Goal: Task Accomplishment & Management: Complete application form

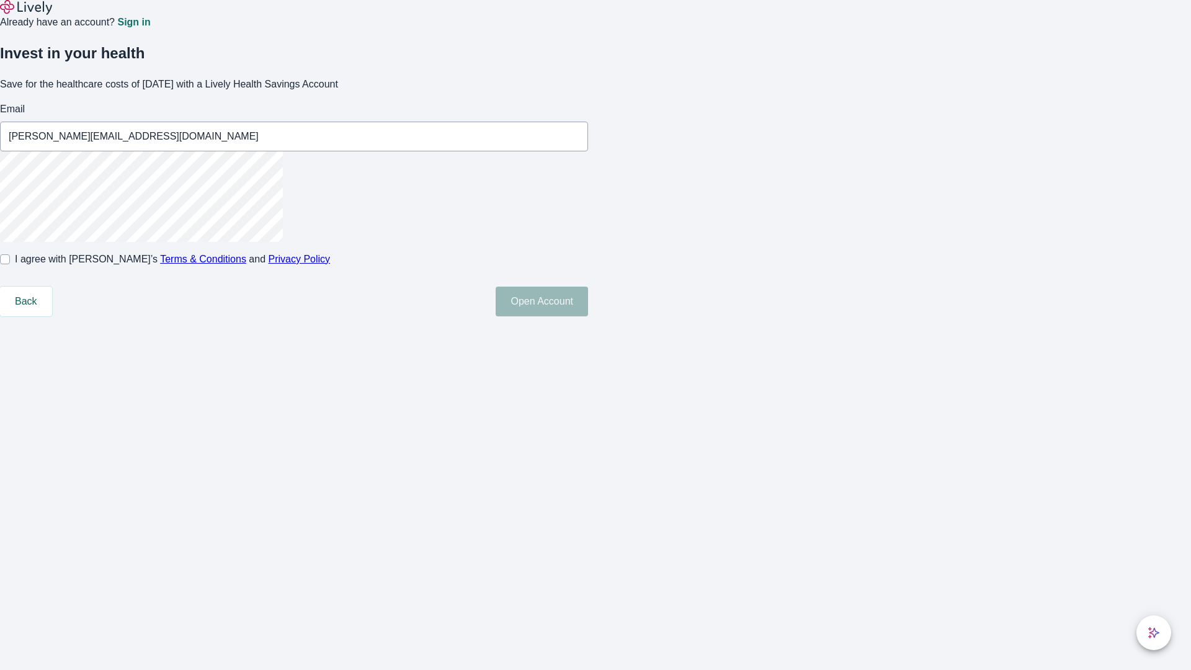
click at [10, 264] on input "I agree with Lively’s Terms & Conditions and Privacy Policy" at bounding box center [5, 259] width 10 height 10
checkbox input "true"
click at [588, 316] on button "Open Account" at bounding box center [542, 302] width 92 height 30
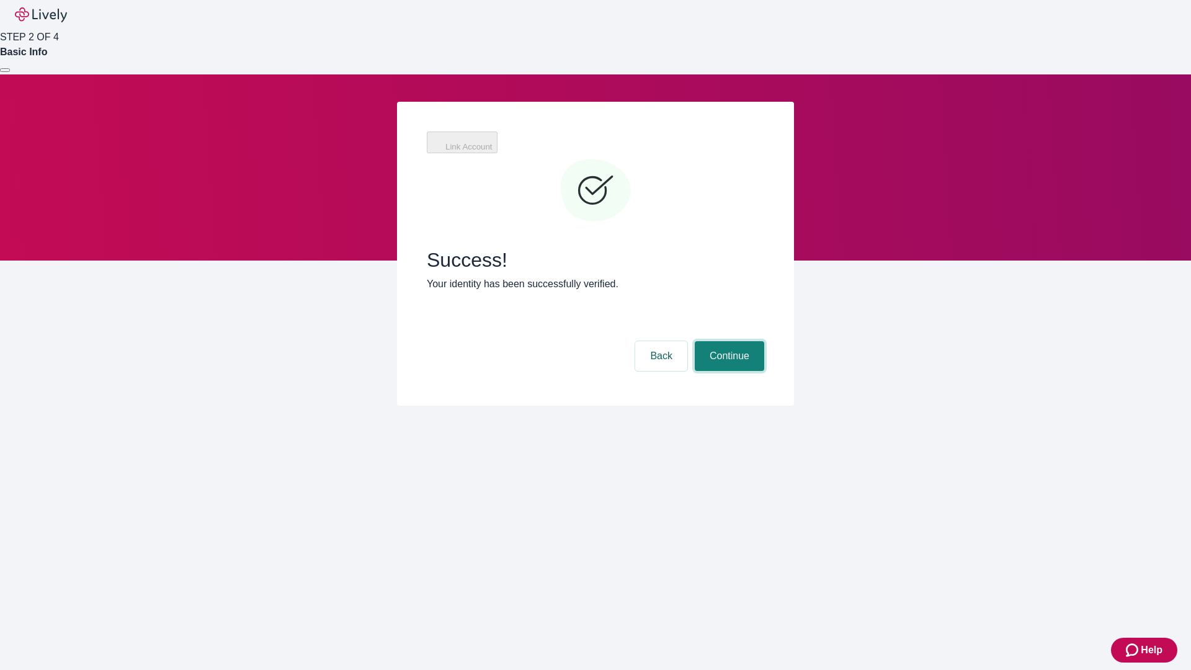
click at [728, 341] on button "Continue" at bounding box center [729, 356] width 69 height 30
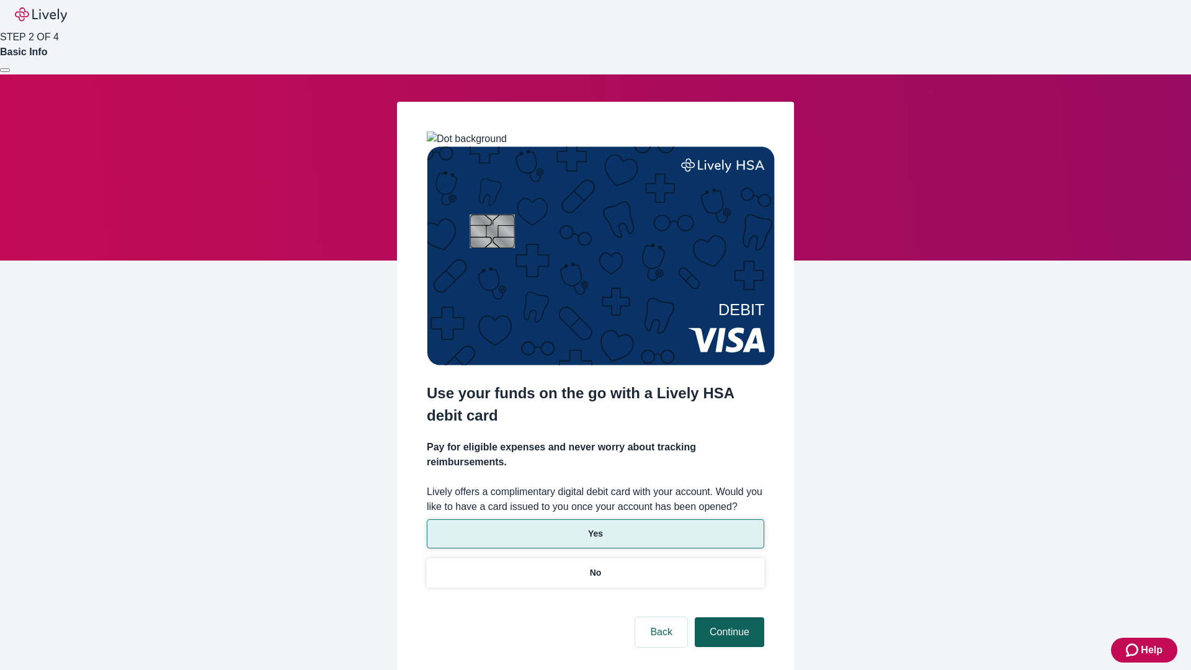
click at [595, 527] on p "Yes" at bounding box center [595, 533] width 15 height 13
click at [728, 617] on button "Continue" at bounding box center [729, 632] width 69 height 30
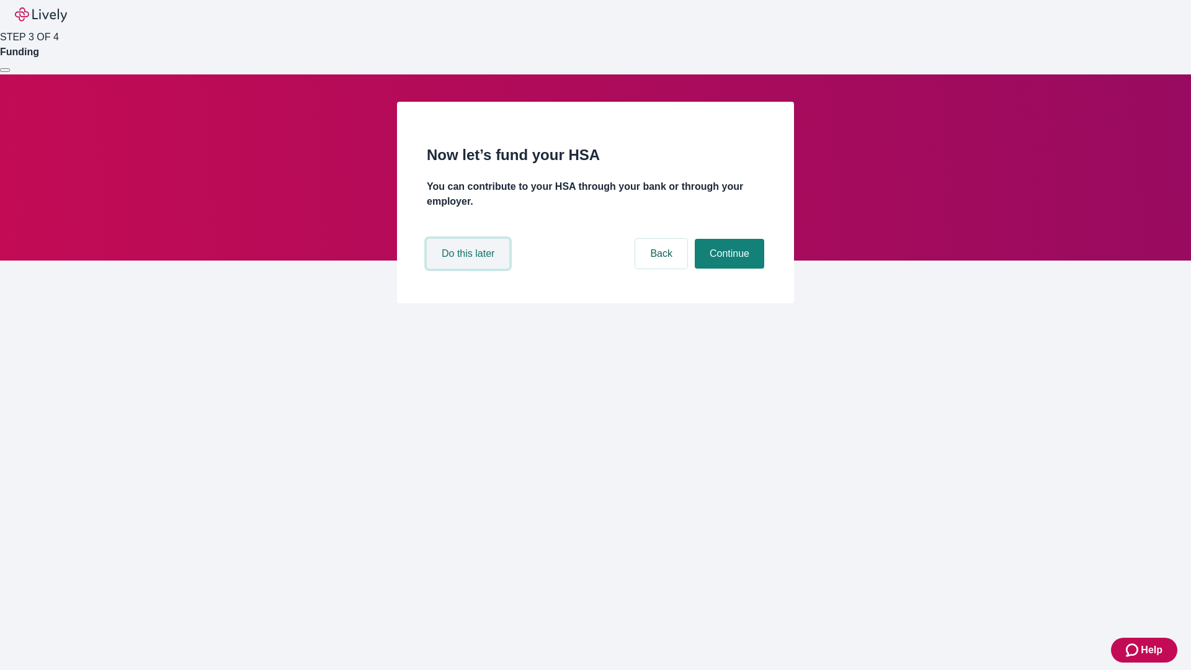
click at [470, 269] on button "Do this later" at bounding box center [468, 254] width 83 height 30
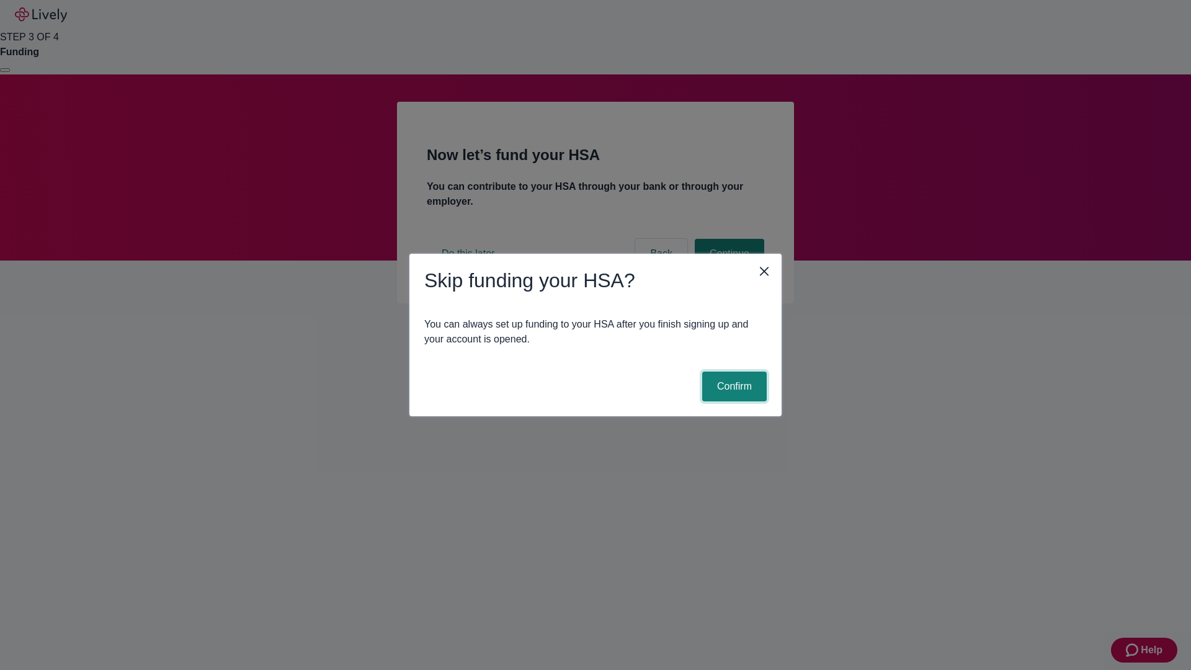
click at [733, 386] on button "Confirm" at bounding box center [734, 387] width 65 height 30
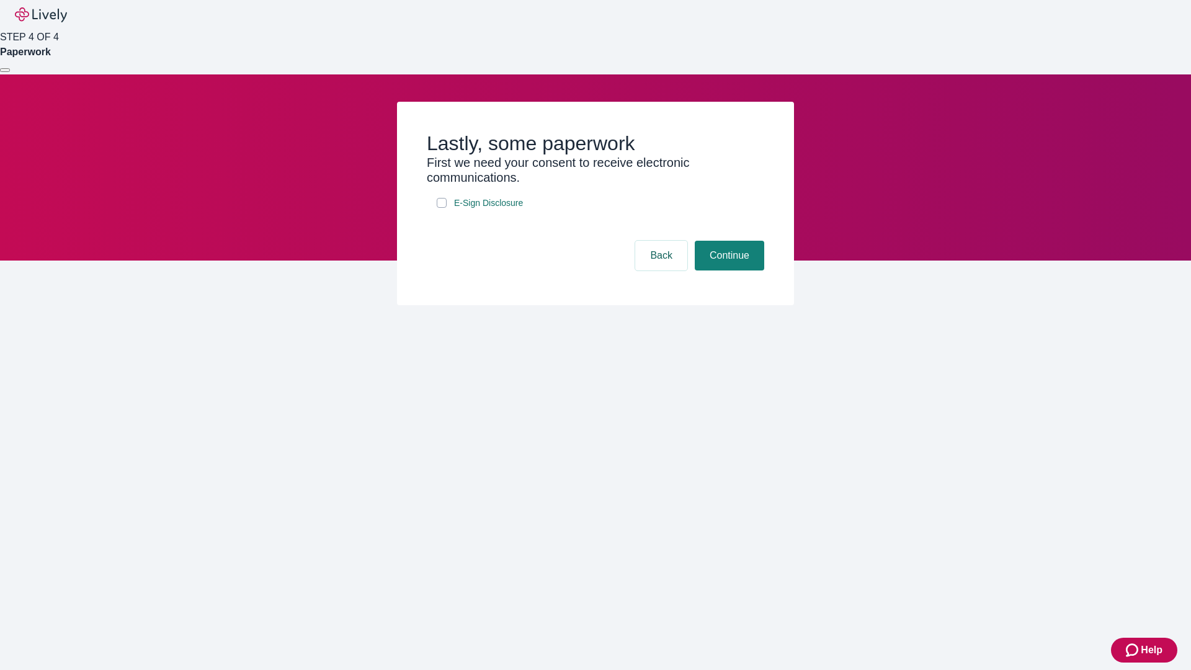
click at [442, 208] on input "E-Sign Disclosure" at bounding box center [442, 203] width 10 height 10
checkbox input "true"
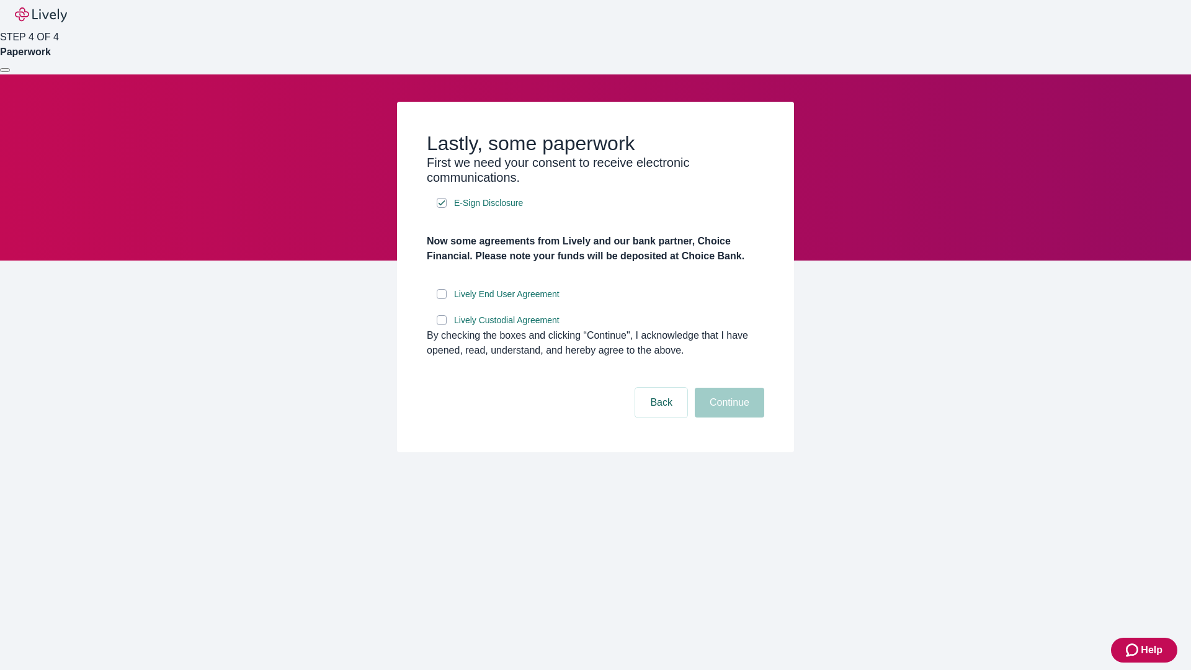
click at [442, 299] on input "Lively End User Agreement" at bounding box center [442, 294] width 10 height 10
checkbox input "true"
click at [442, 325] on input "Lively Custodial Agreement" at bounding box center [442, 320] width 10 height 10
checkbox input "true"
click at [728, 417] on button "Continue" at bounding box center [729, 403] width 69 height 30
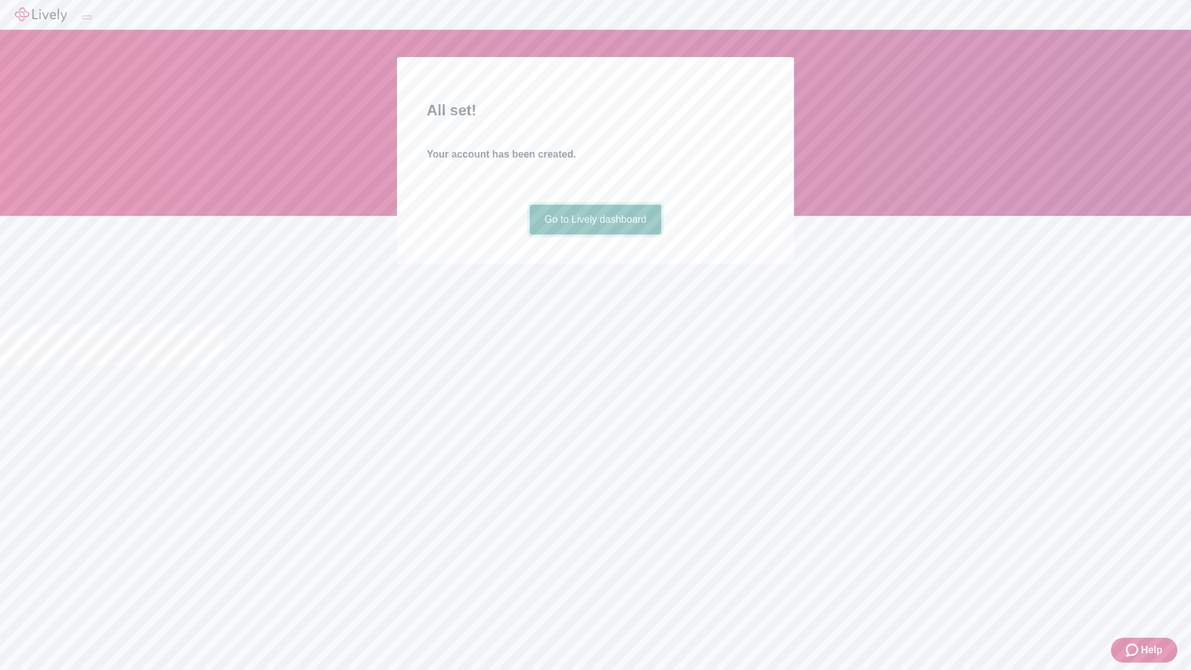
click at [595, 234] on link "Go to Lively dashboard" at bounding box center [596, 220] width 132 height 30
